Goal: Task Accomplishment & Management: Manage account settings

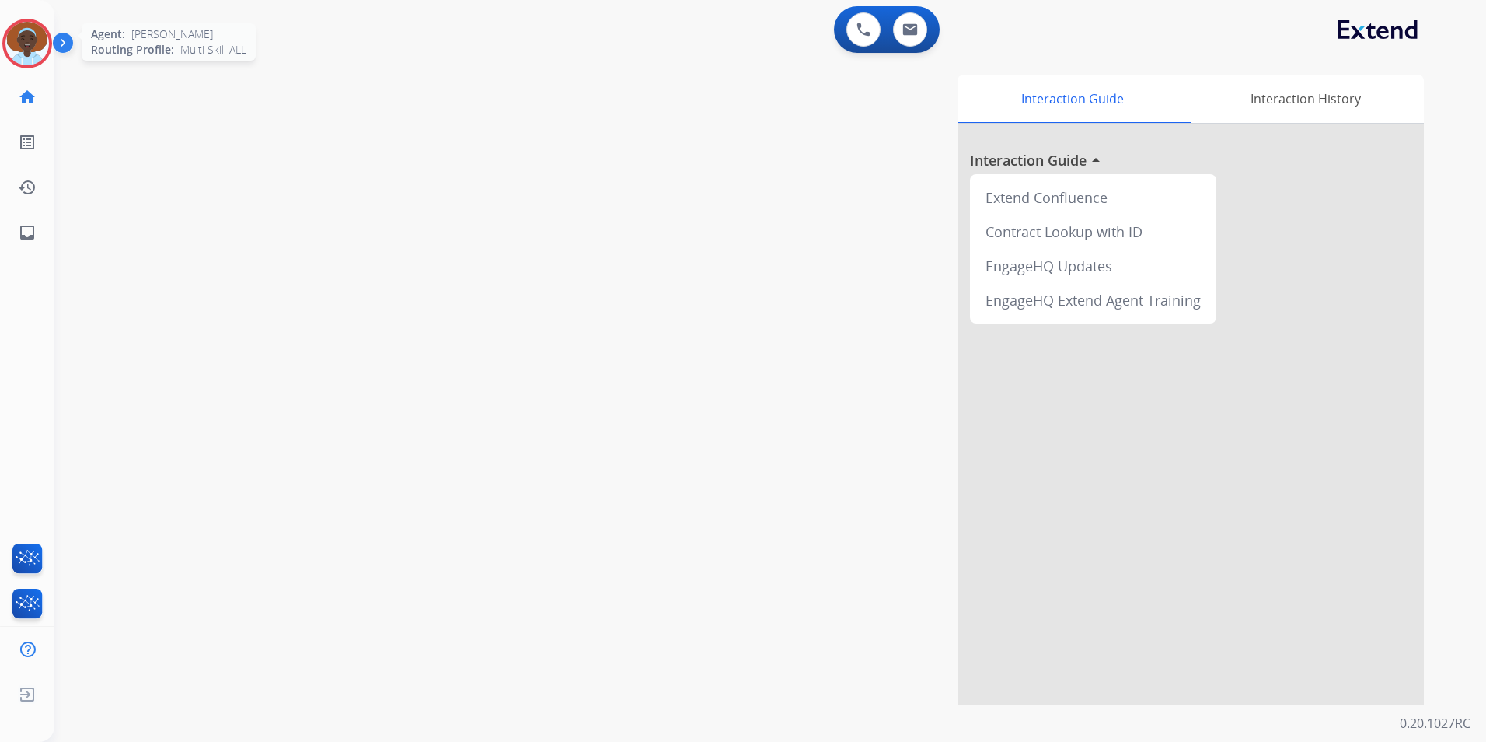
click at [34, 36] on img at bounding box center [27, 44] width 44 height 44
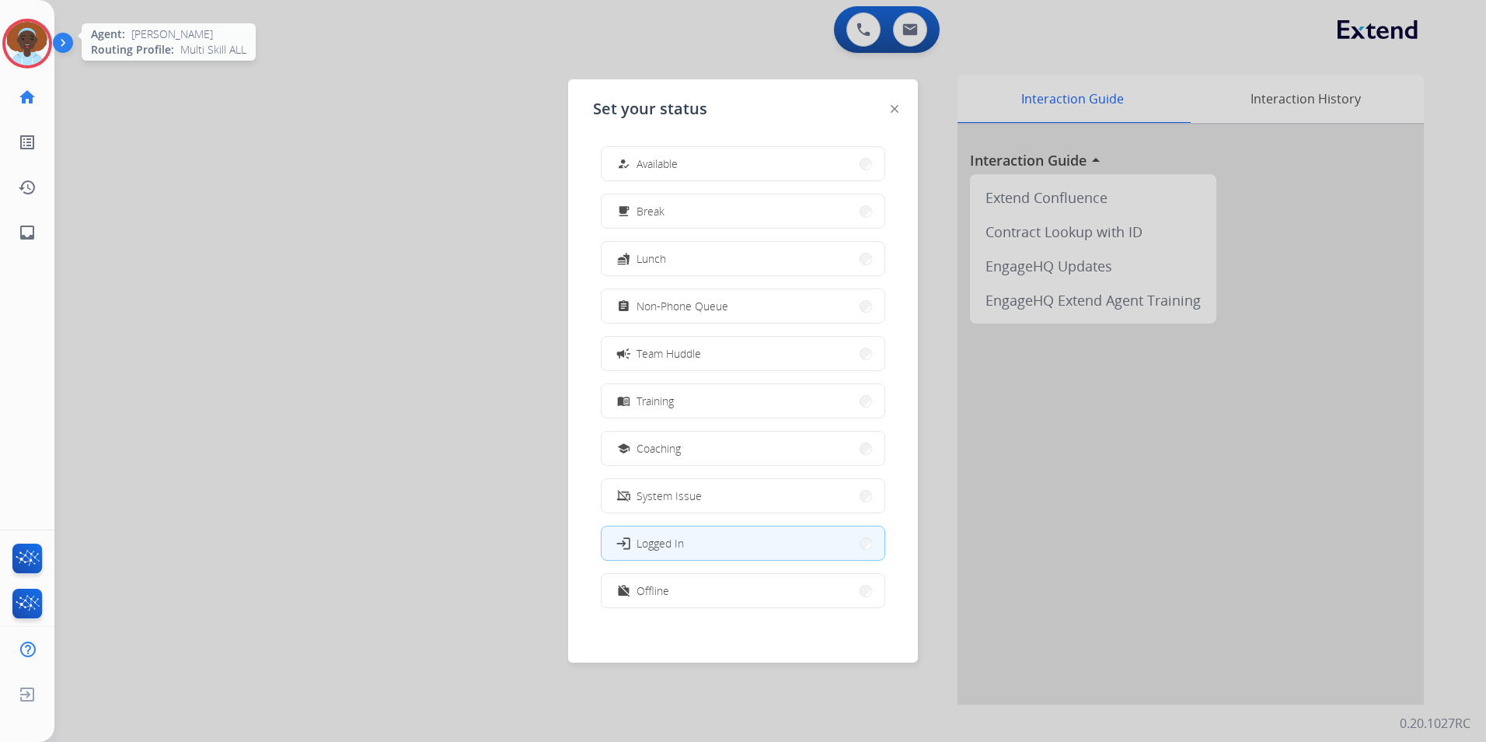
click at [34, 36] on img at bounding box center [27, 44] width 44 height 44
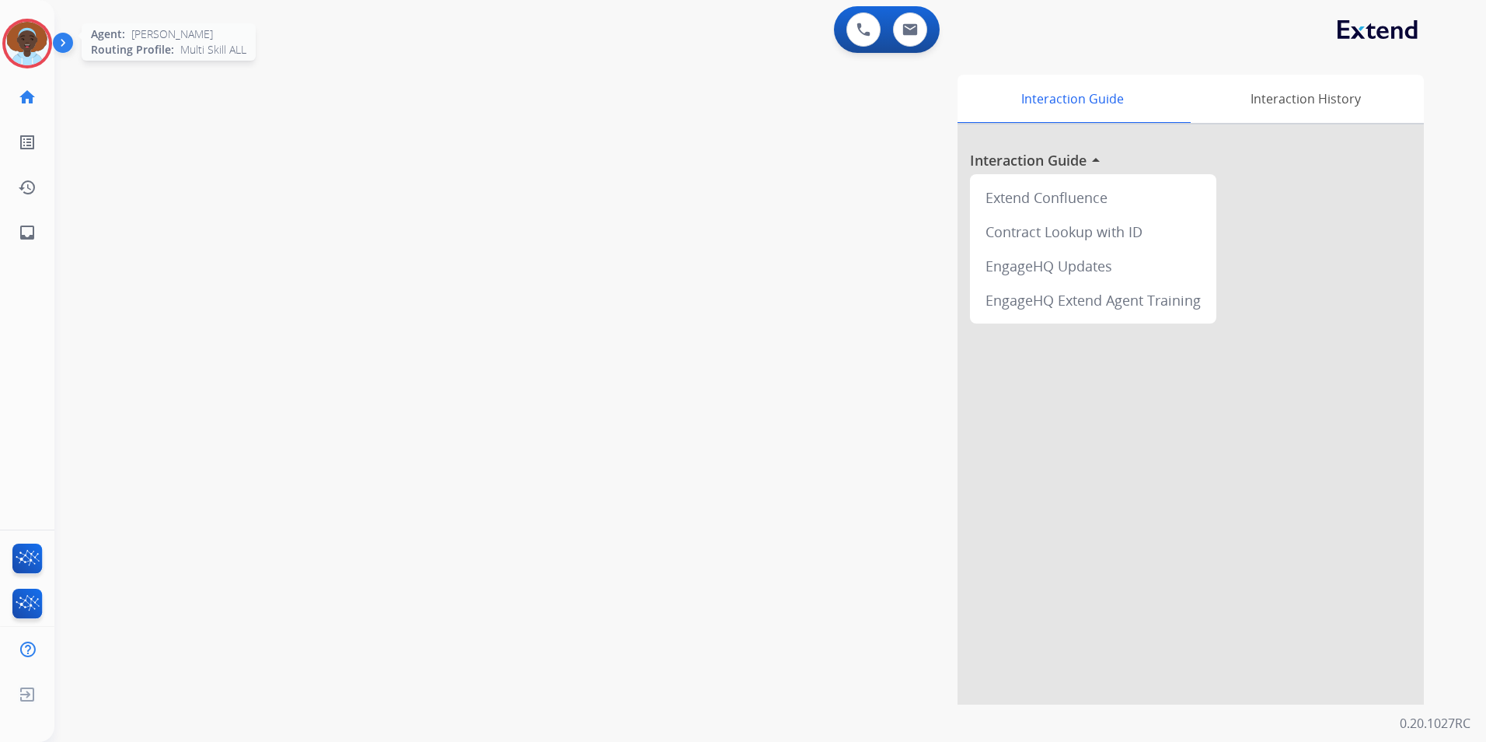
click at [31, 43] on img at bounding box center [27, 44] width 44 height 44
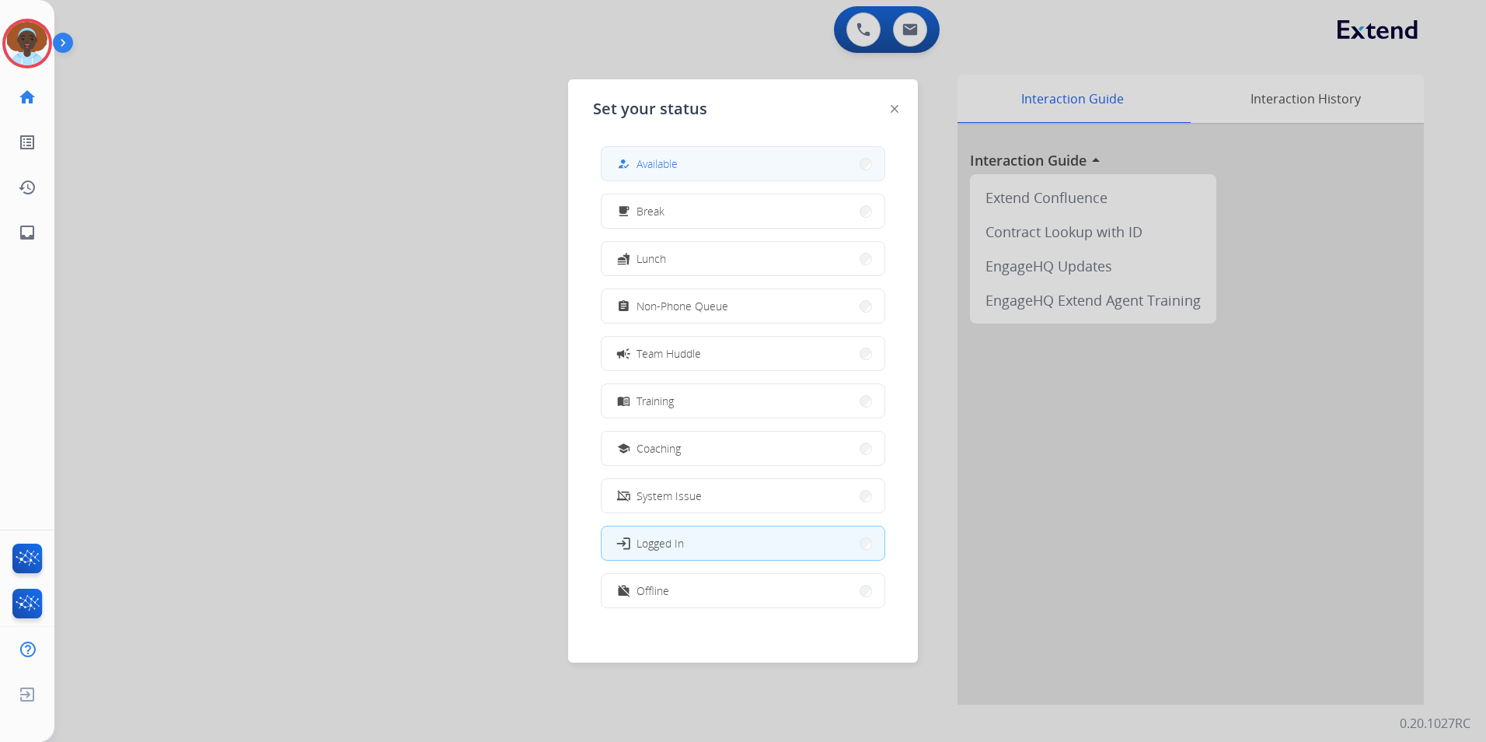
click at [670, 165] on span "Available" at bounding box center [657, 163] width 41 height 16
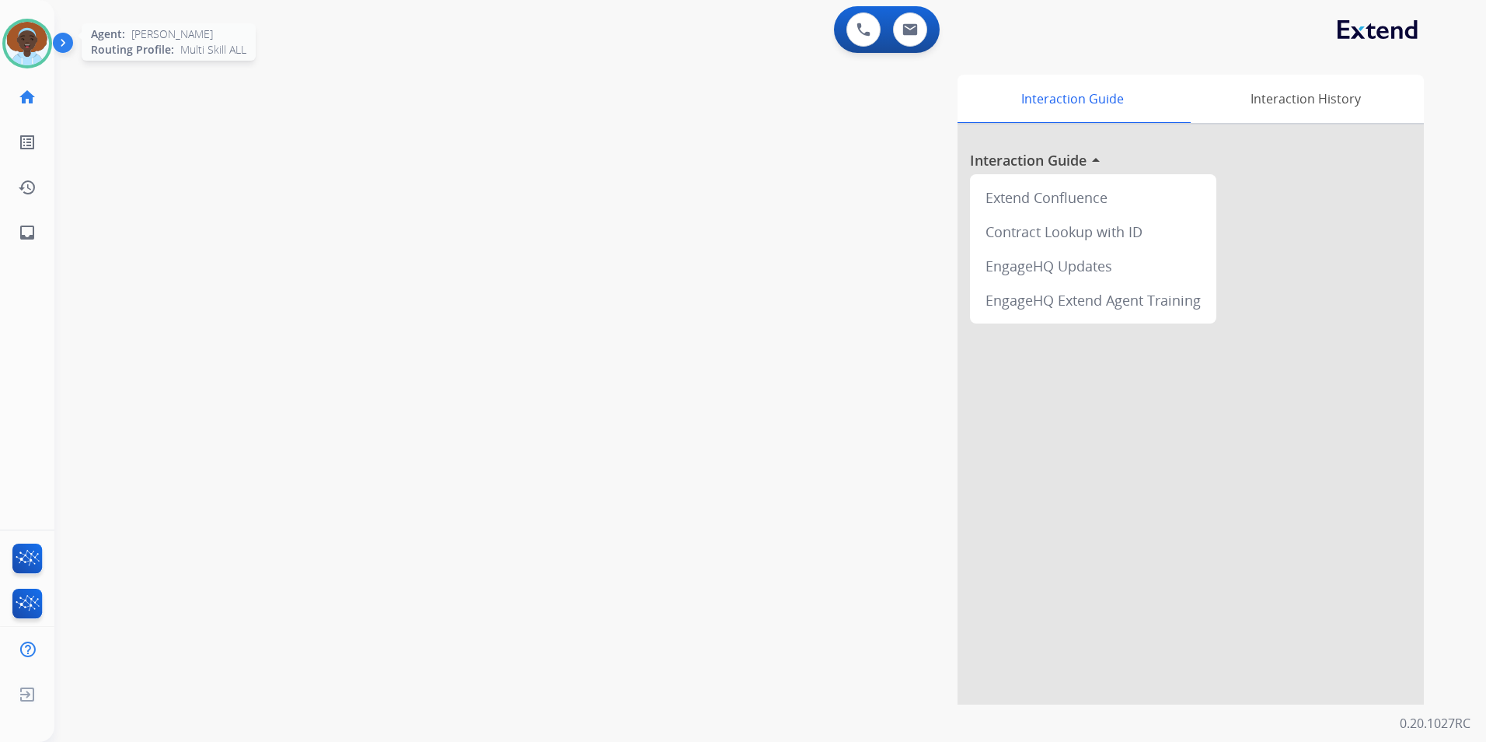
click at [26, 43] on img at bounding box center [27, 44] width 44 height 44
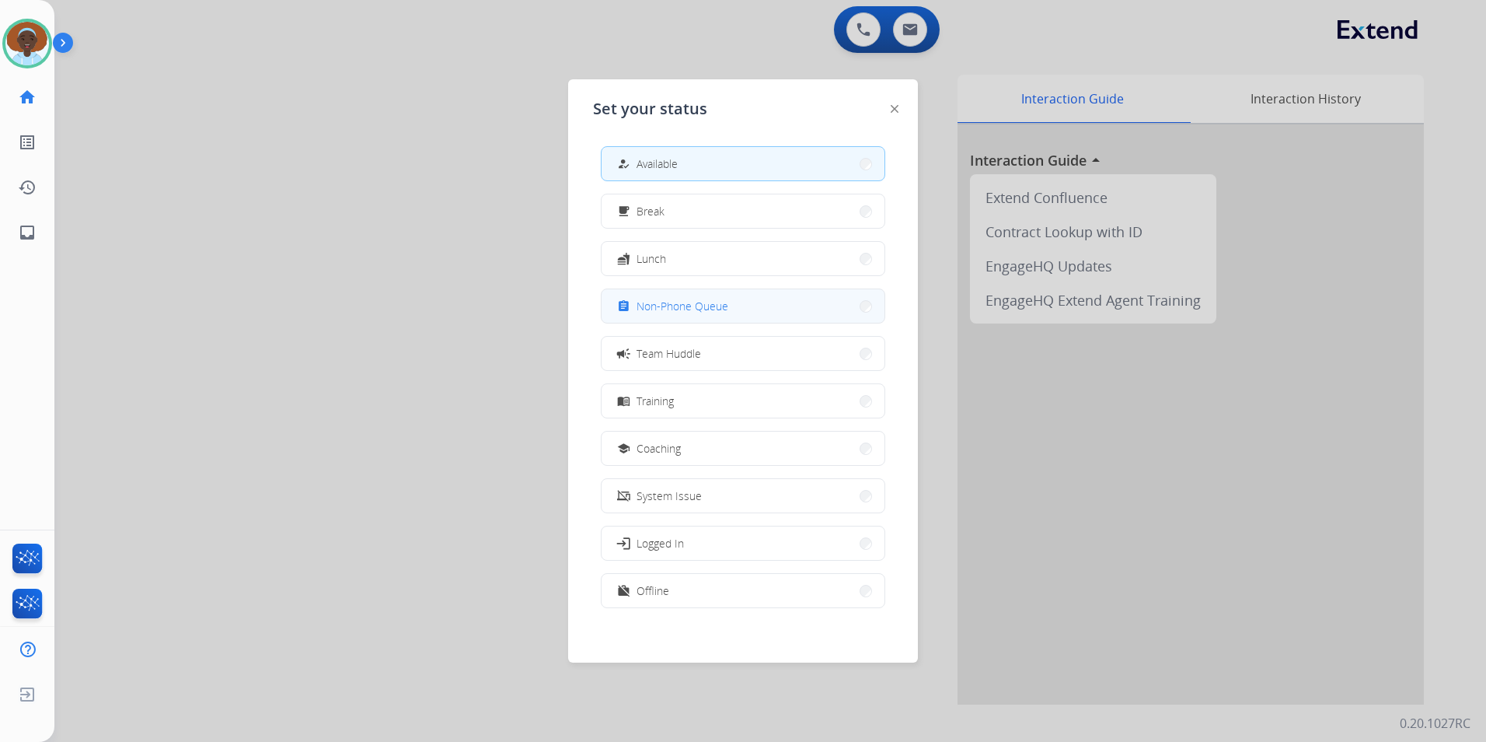
click at [701, 303] on span "Non-Phone Queue" at bounding box center [683, 306] width 92 height 16
